Goal: Task Accomplishment & Management: Complete application form

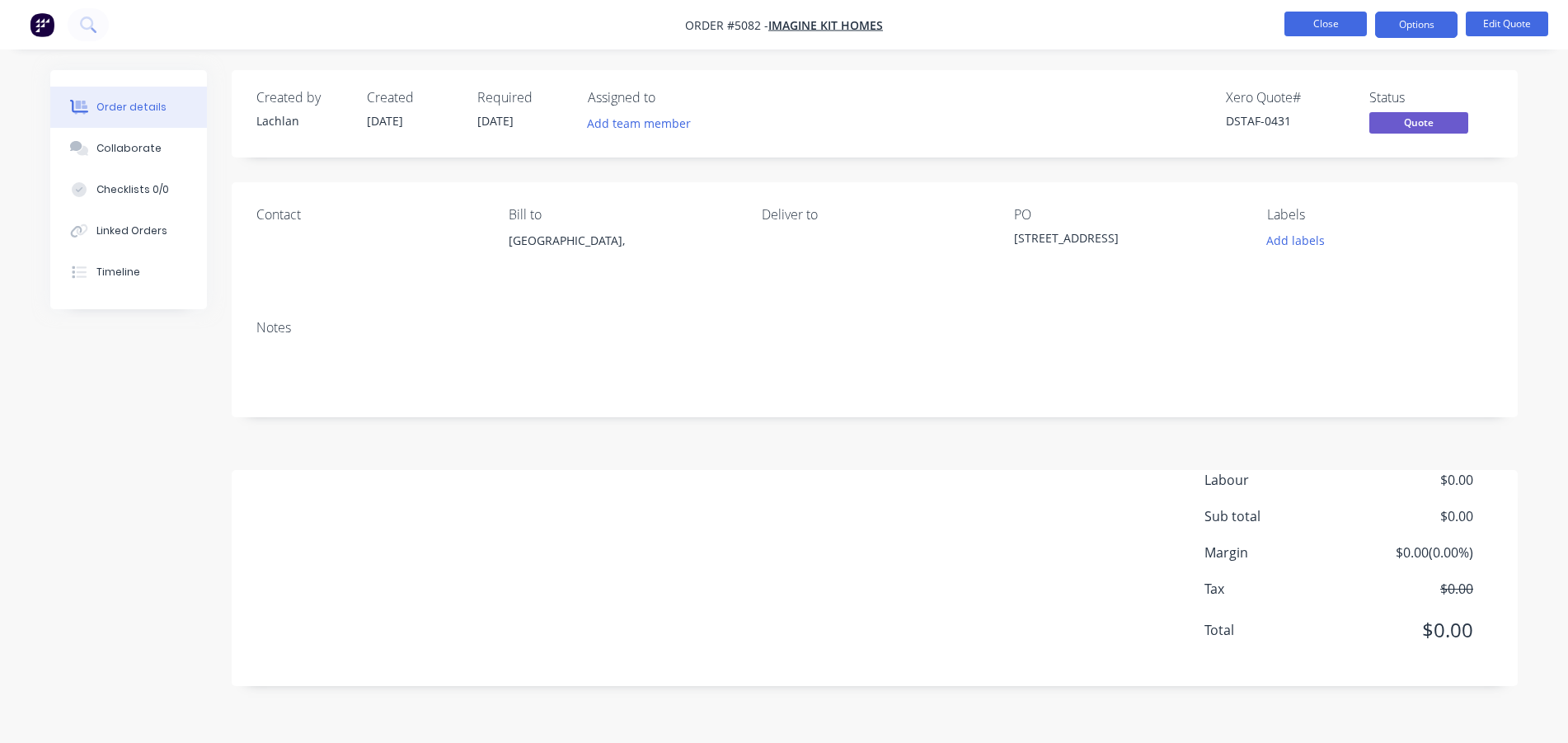
click at [1328, 32] on button "Close" at bounding box center [1326, 24] width 83 height 25
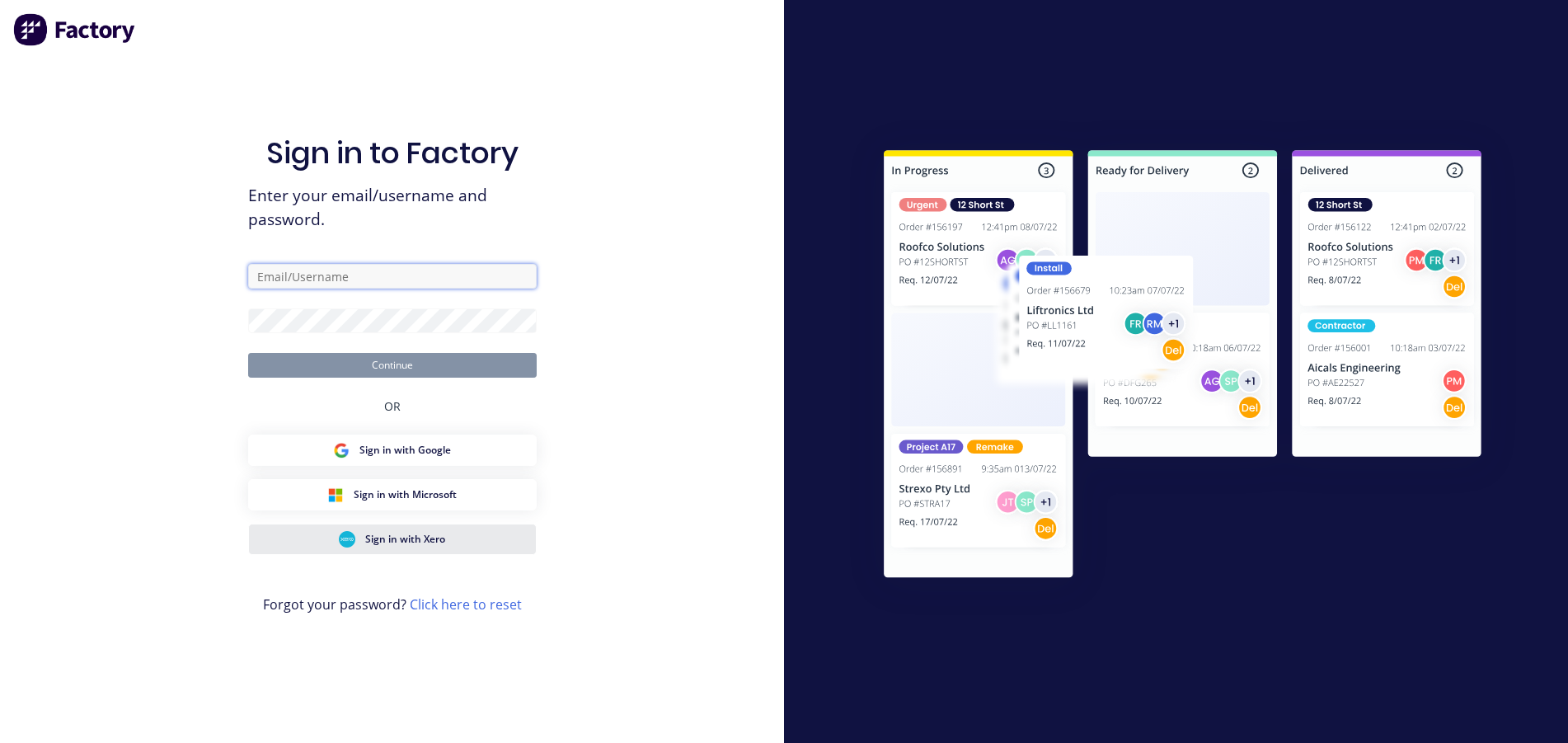
type input "steel.framing.gippsland@dahlsens.com.au"
click at [399, 538] on span "Sign in with Xero" at bounding box center [405, 539] width 80 height 14
type input "steel.framing.gippsland@dahlsens.com.au"
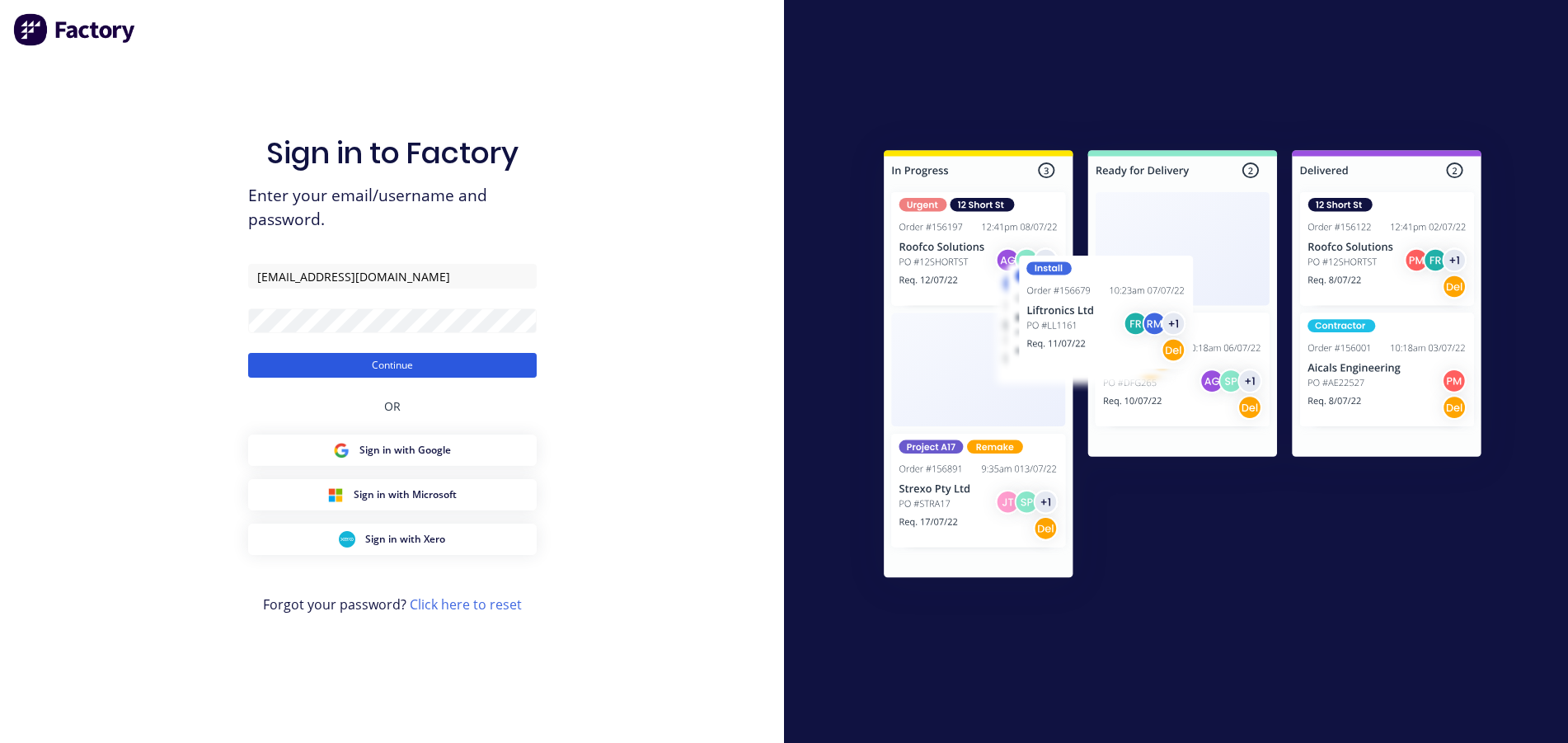
click at [390, 367] on button "Continue" at bounding box center [391, 365] width 288 height 25
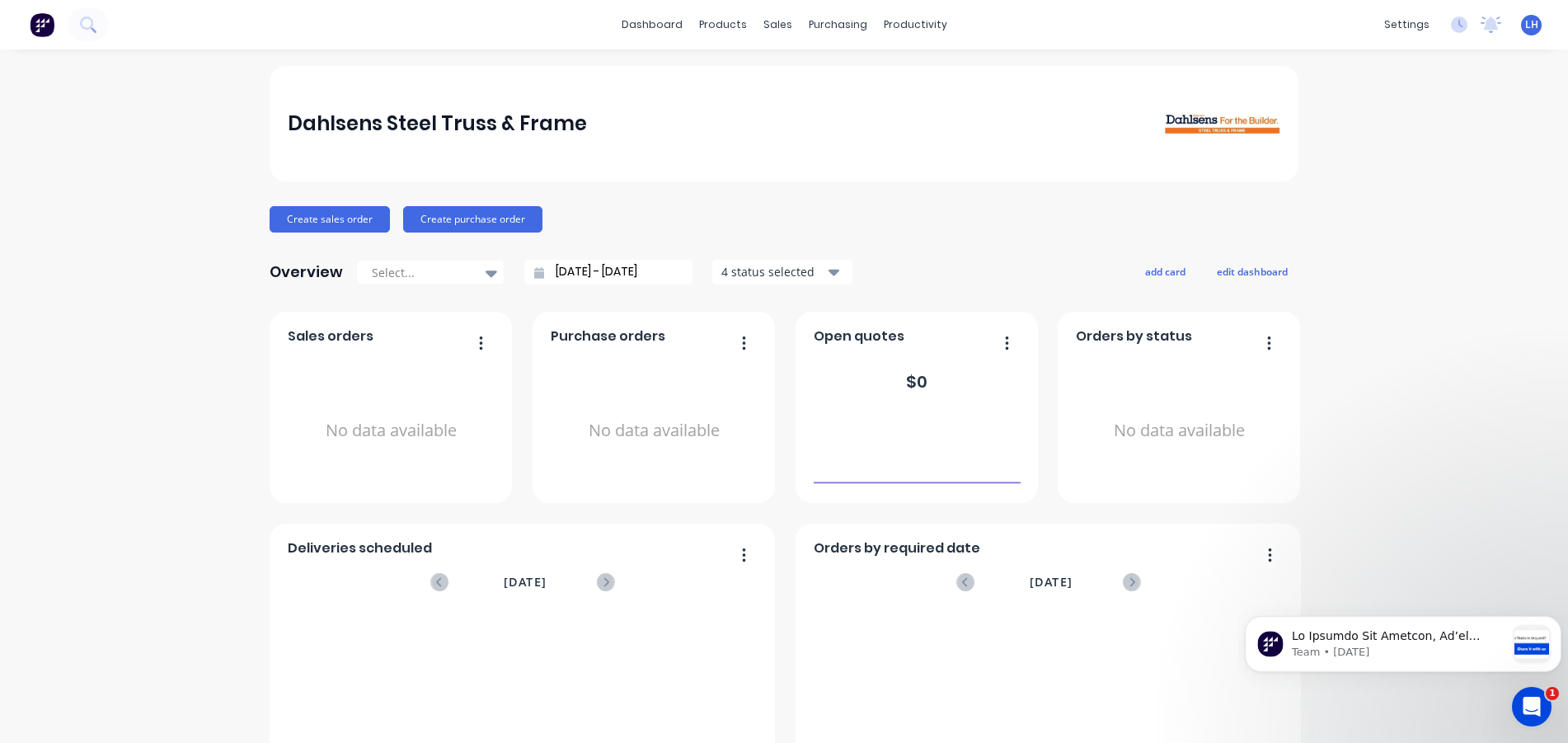
click at [932, 217] on div "Create sales order Create purchase order" at bounding box center [784, 219] width 1029 height 26
click at [1414, 647] on p "Team • 2w ago" at bounding box center [1398, 651] width 214 height 14
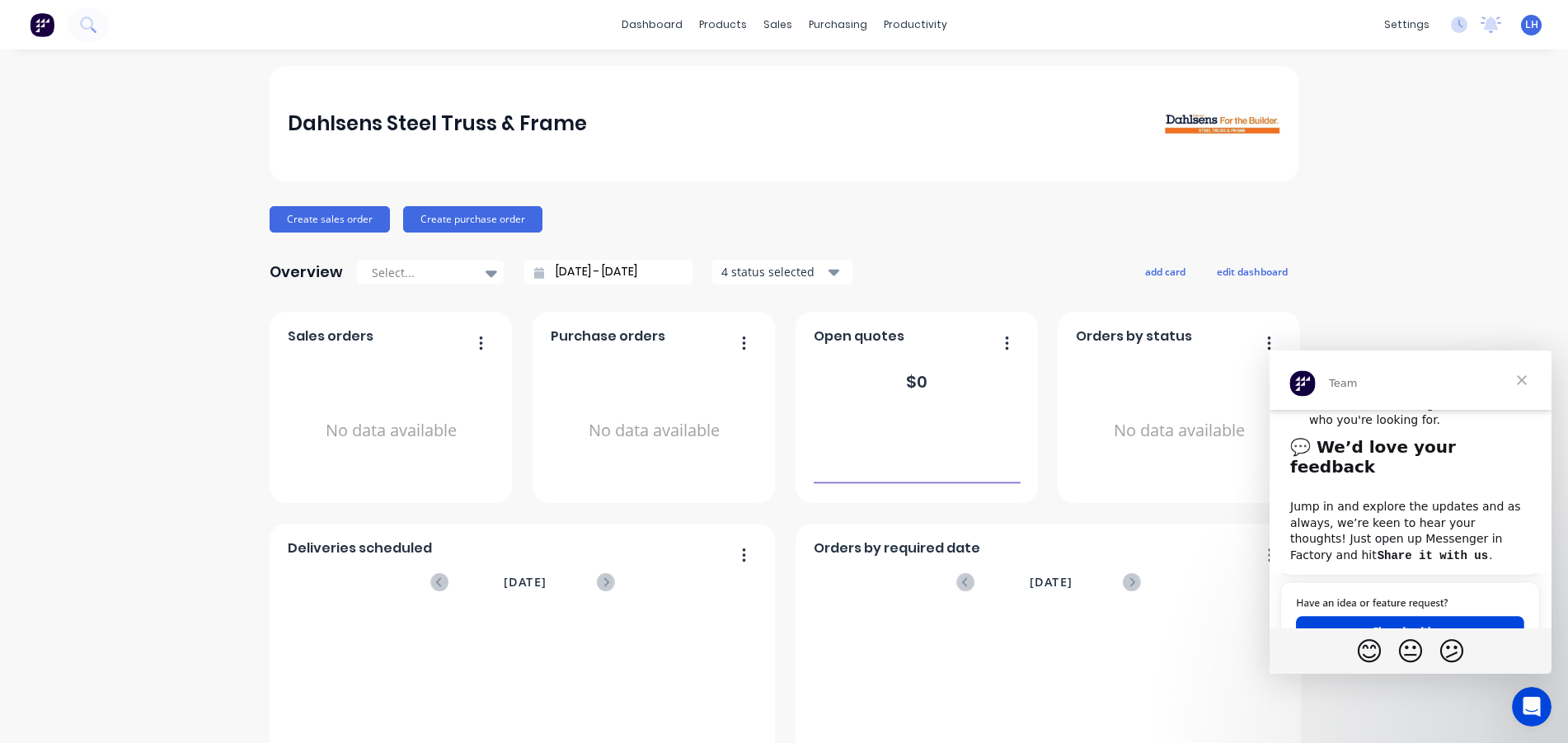
scroll to position [760, 0]
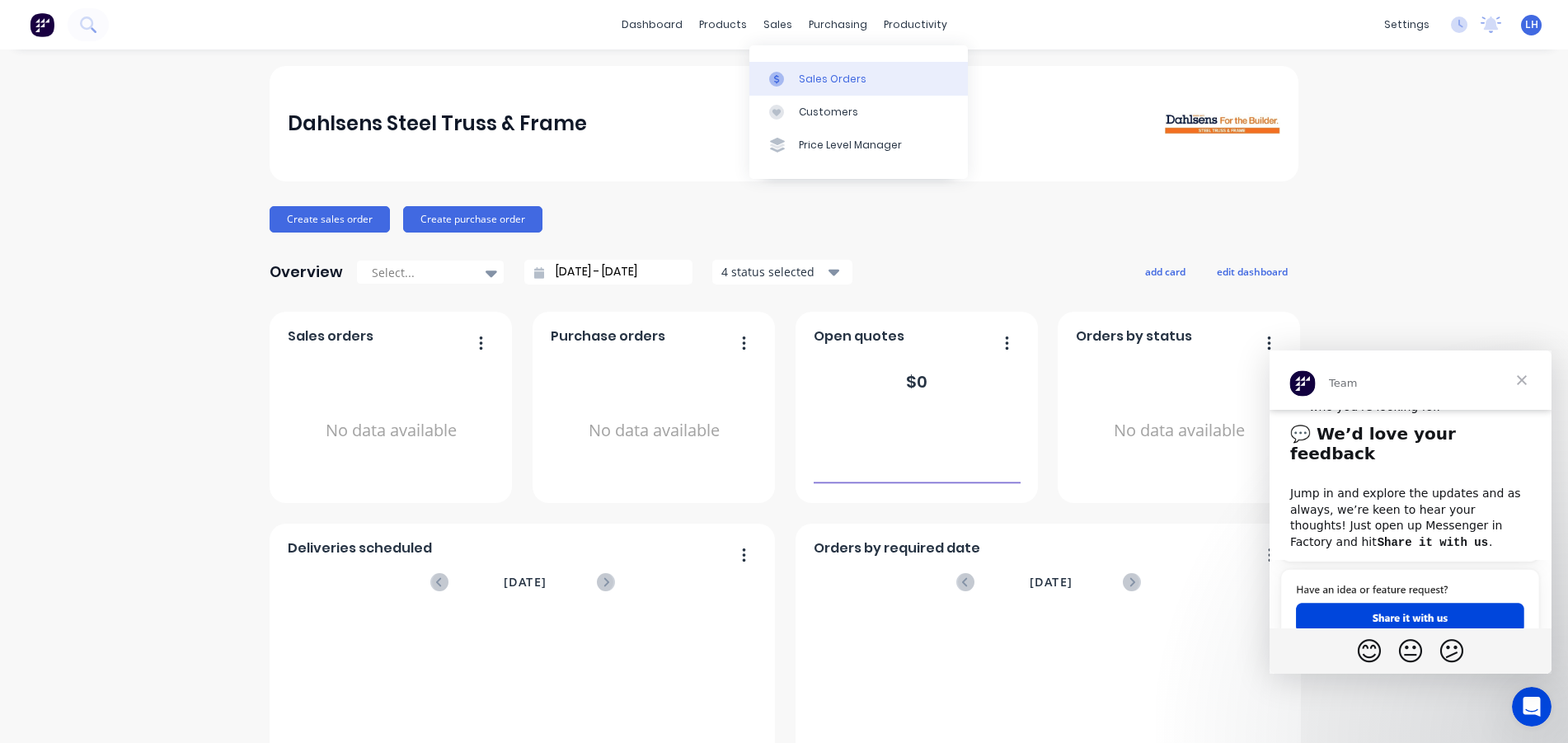
click at [789, 71] on div at bounding box center [782, 78] width 25 height 14
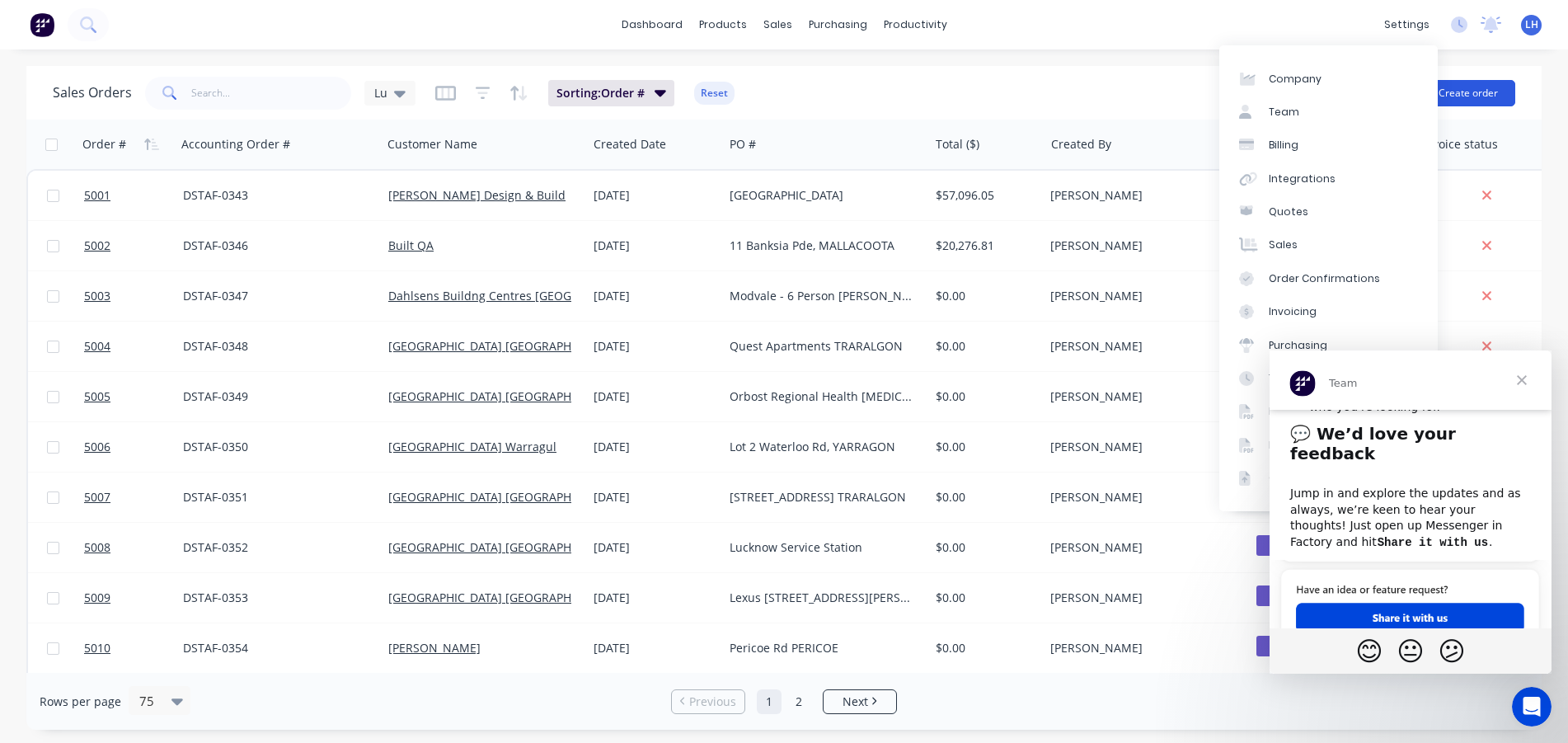
click at [1479, 92] on button "Create order" at bounding box center [1469, 93] width 94 height 26
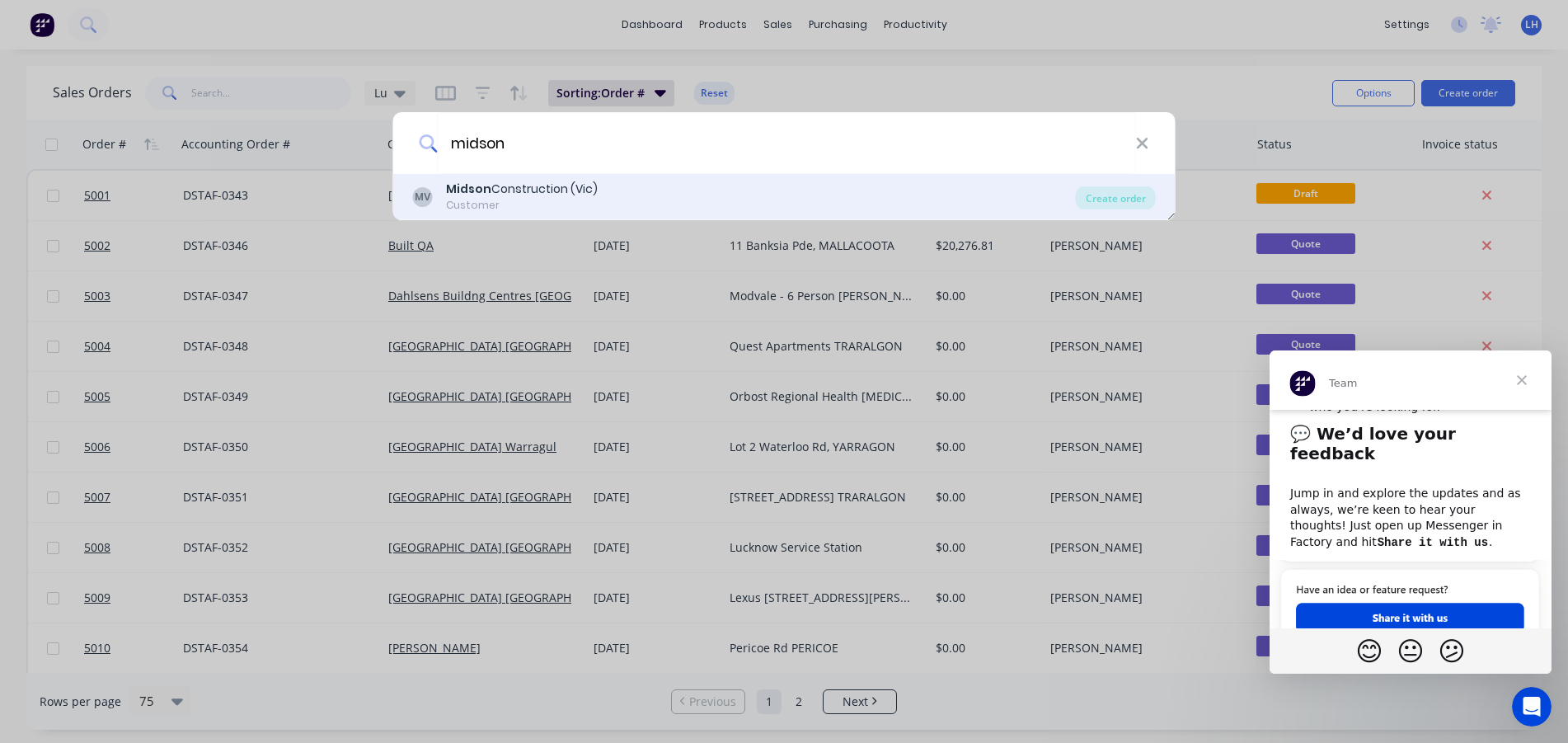
type input "midson"
click at [505, 181] on div "Midson Construction (Vic)" at bounding box center [521, 189] width 151 height 17
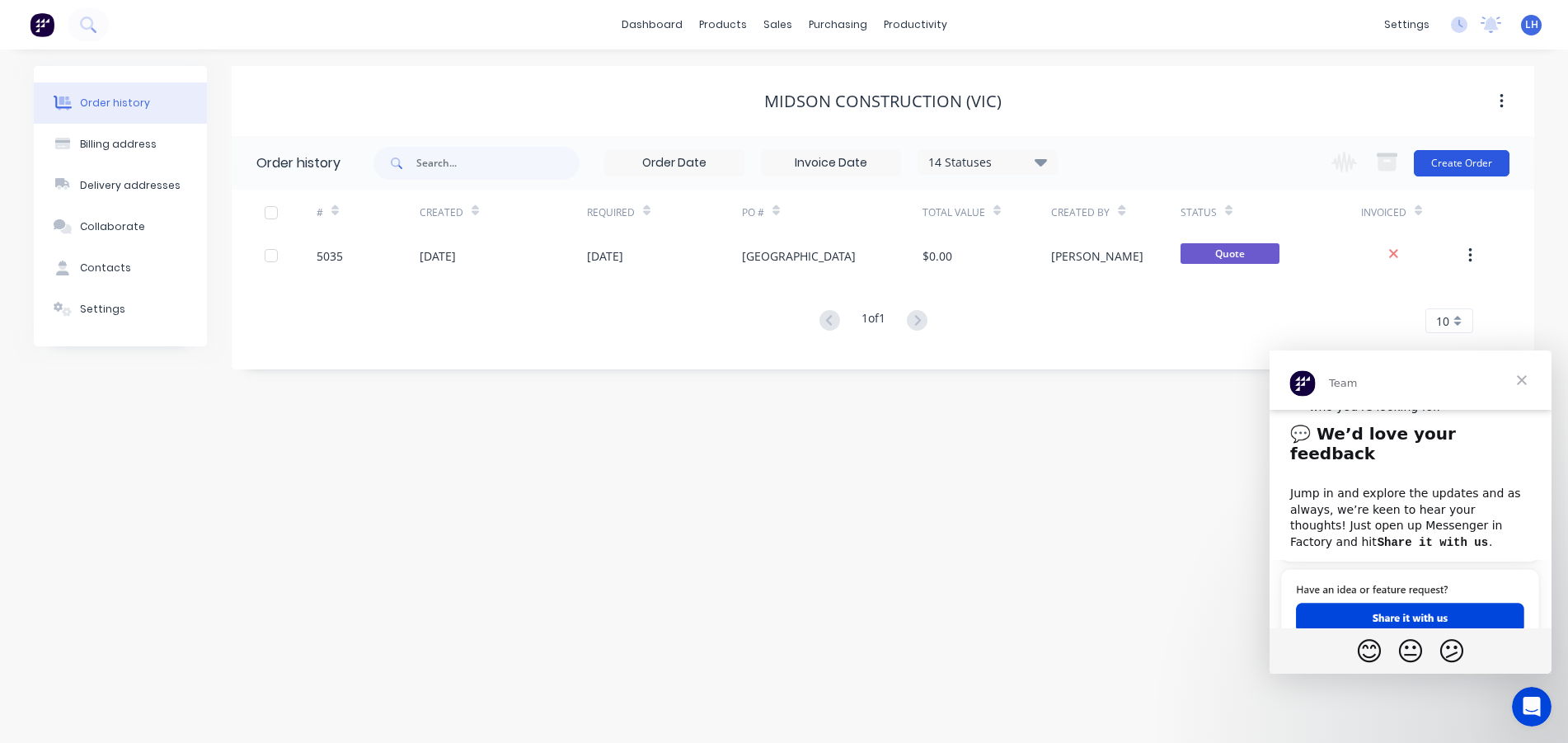
click at [1464, 160] on button "Create Order" at bounding box center [1461, 163] width 95 height 26
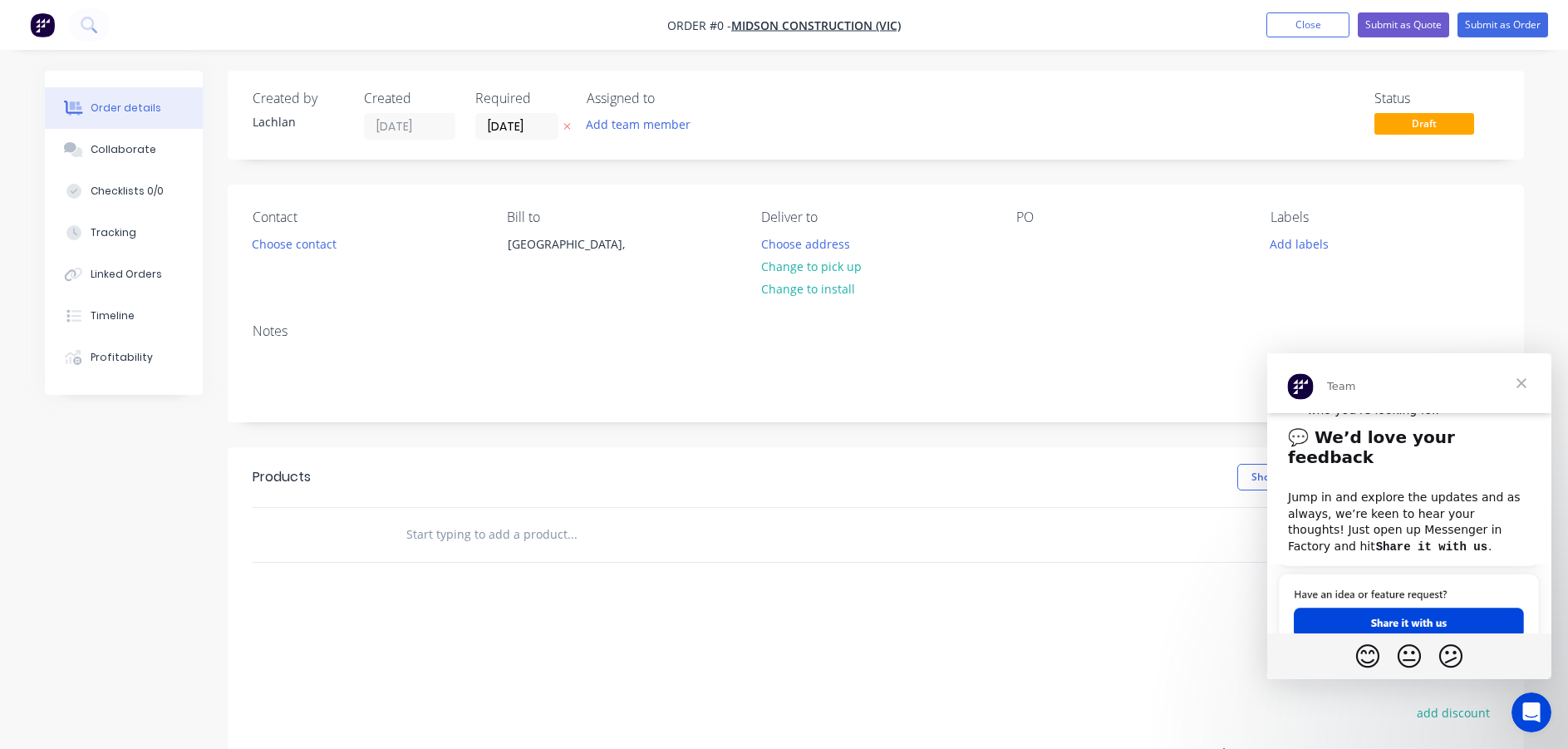
click at [1532, 382] on span "Close" at bounding box center [1521, 384] width 60 height 60
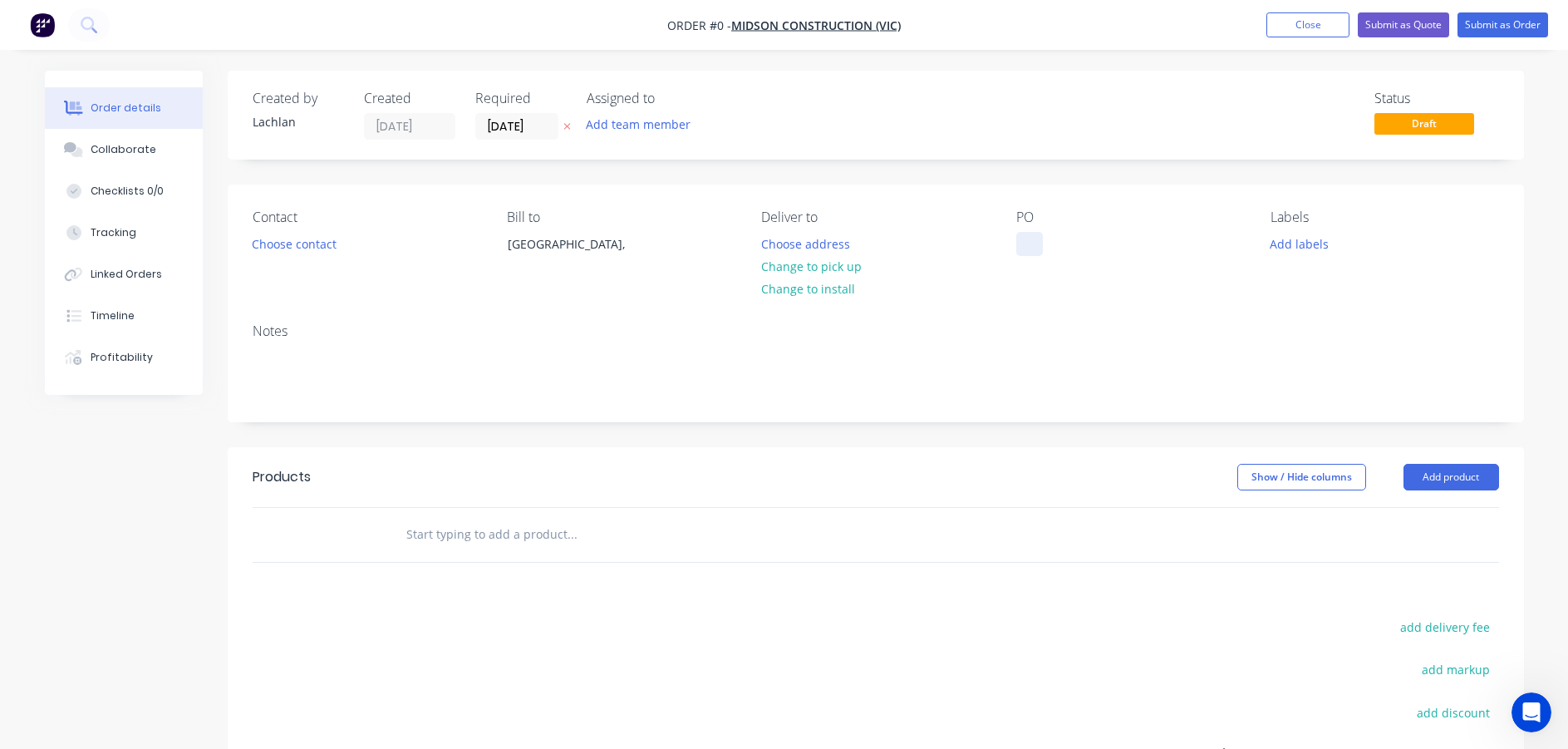
click at [1020, 250] on div at bounding box center [1029, 244] width 26 height 24
click at [922, 334] on div "Order details Collaborate Checklists 0/0 Tracking Linked Orders Timeline Profit…" at bounding box center [784, 528] width 1513 height 916
click at [1377, 25] on button "Submit as Quote" at bounding box center [1404, 25] width 91 height 25
